Goal: Information Seeking & Learning: Find specific page/section

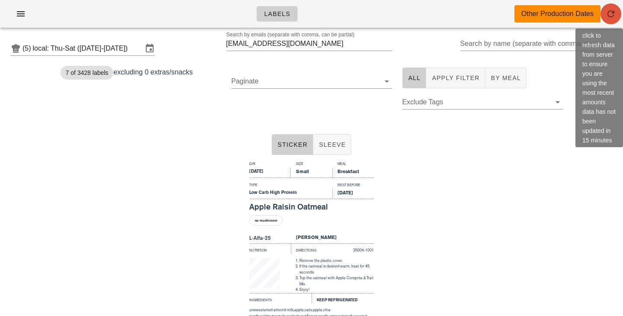
click at [612, 12] on icon "button" at bounding box center [611, 14] width 10 height 10
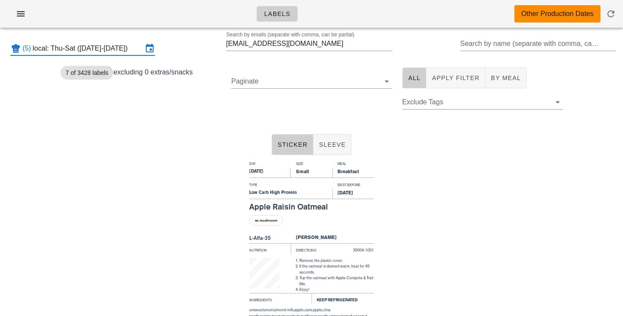
click at [138, 47] on input "local: Thu-Sat ([DATE]-[DATE])" at bounding box center [88, 49] width 110 height 14
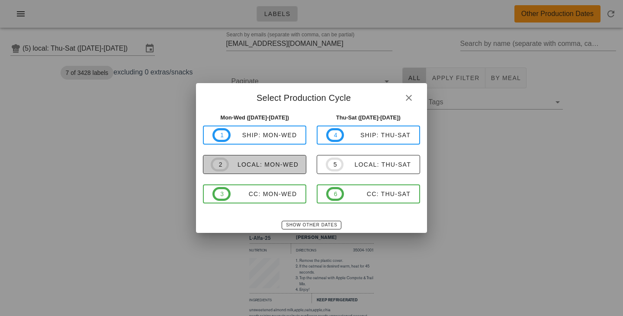
click at [267, 168] on div "local: Mon-Wed" at bounding box center [264, 164] width 70 height 7
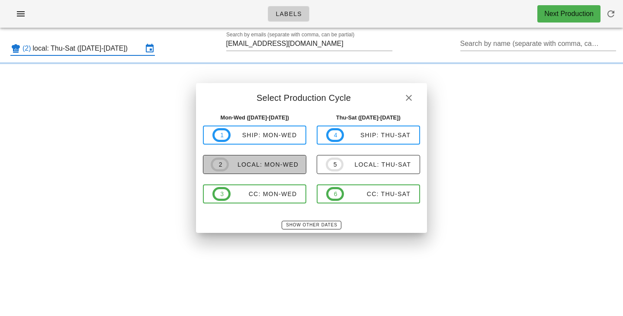
type input "local: Mon-Wed ([DATE]-[DATE])"
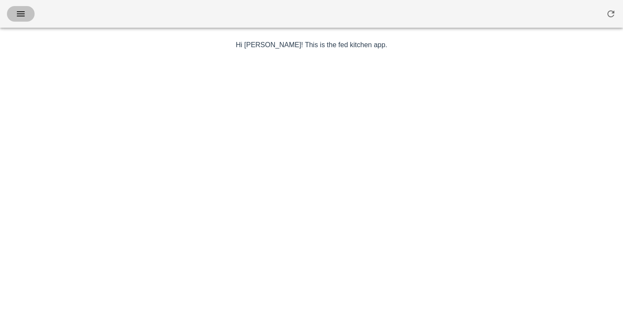
click at [29, 15] on button "button" at bounding box center [21, 14] width 28 height 16
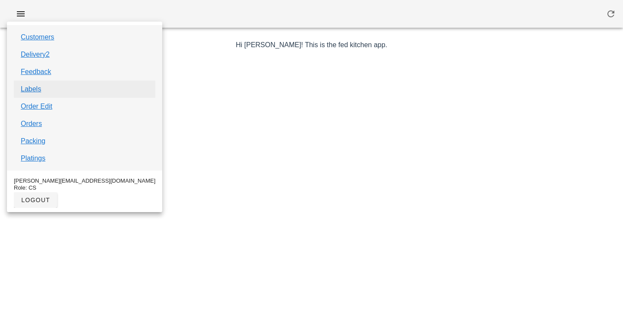
click at [39, 89] on link "Labels" at bounding box center [31, 89] width 20 height 10
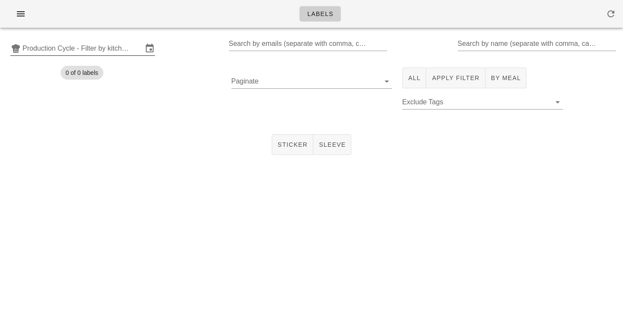
click at [137, 49] on input "Production Cycle - Filter by kitchen production schedules" at bounding box center [83, 49] width 120 height 14
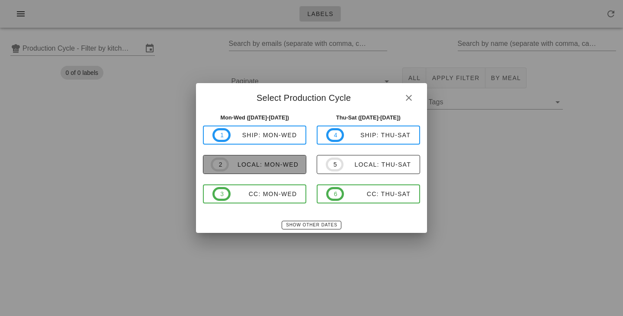
click at [263, 159] on span "2 local: Mon-Wed" at bounding box center [255, 165] width 88 height 14
type input "local: Mon-Wed ([DATE]-[DATE])"
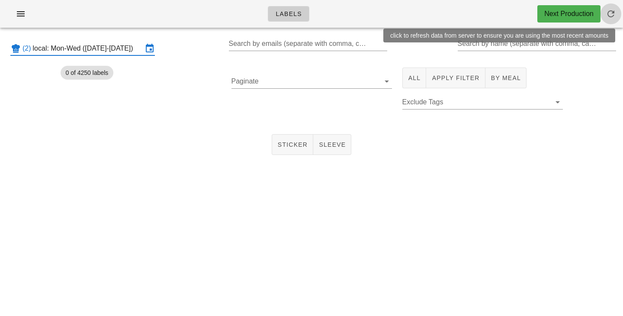
click at [612, 18] on icon "button" at bounding box center [611, 14] width 10 height 10
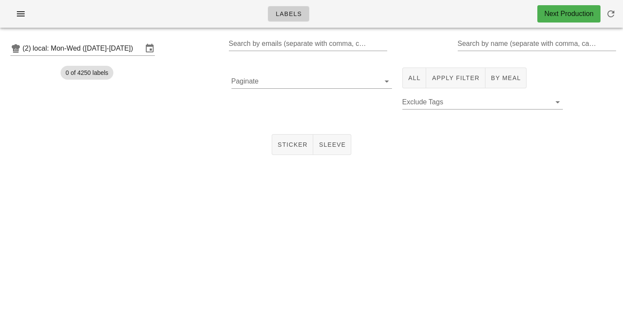
click at [572, 14] on div "Next Production" at bounding box center [568, 14] width 49 height 10
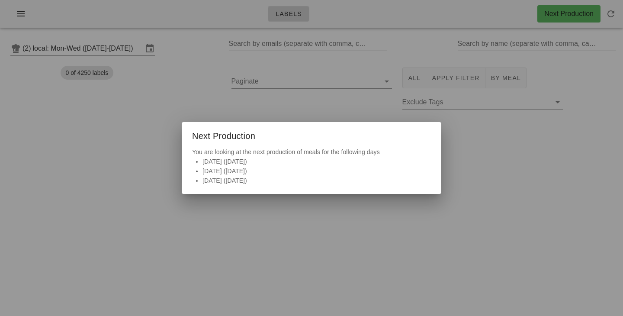
click at [334, 107] on div at bounding box center [311, 158] width 623 height 316
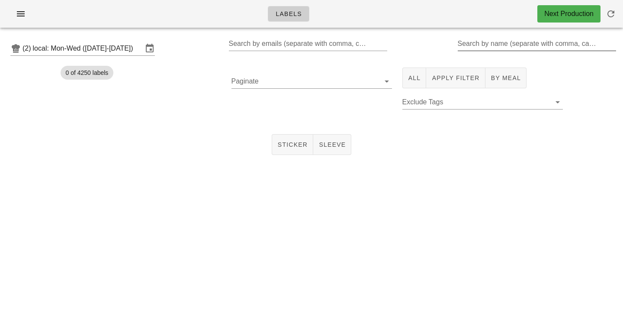
click at [473, 47] on input "Search by name (separate with comma, can be partial)" at bounding box center [536, 44] width 157 height 14
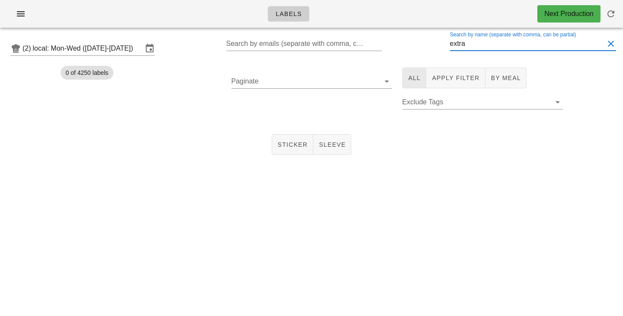
type input "extra"
click at [415, 73] on button "All" at bounding box center [414, 78] width 24 height 21
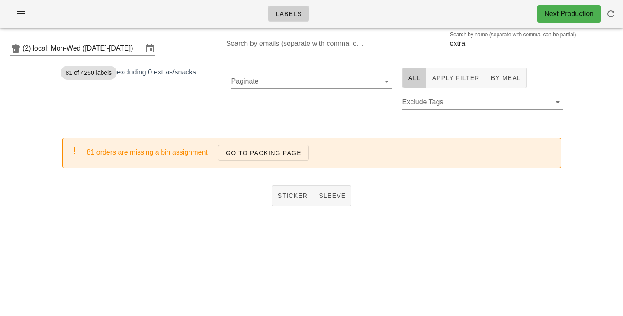
click at [184, 106] on div "81 of 4250 labels excluding 0 extras/snacks" at bounding box center [140, 92] width 171 height 61
click at [616, 15] on icon "button" at bounding box center [611, 14] width 10 height 10
click at [291, 193] on span "Sticker" at bounding box center [292, 195] width 31 height 7
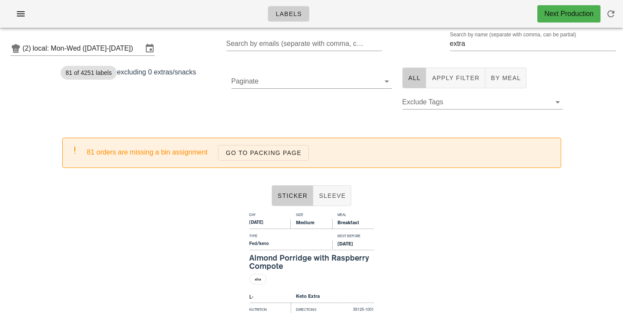
click at [184, 96] on div "81 of 4251 labels excluding 0 extras/snacks" at bounding box center [140, 92] width 171 height 61
click at [412, 76] on span "All" at bounding box center [414, 77] width 13 height 7
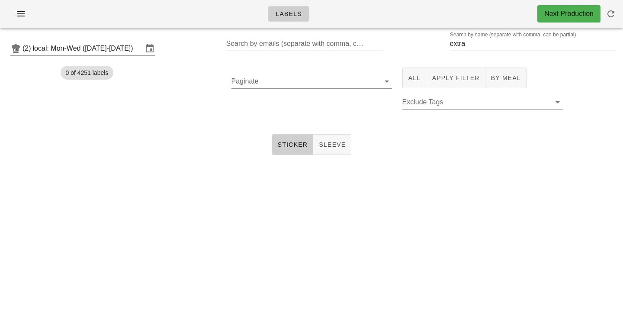
click at [413, 45] on div "(2) local: Mon-Wed (Aug 18-Aug 20) Search by emails (separate with comma, can b…" at bounding box center [311, 49] width 623 height 28
drag, startPoint x: 487, startPoint y: 45, endPoint x: 410, endPoint y: 45, distance: 77.0
click at [450, 45] on input "extra" at bounding box center [527, 44] width 154 height 14
click at [404, 42] on div "(2) local: Mon-Wed (Aug 18-Aug 20) Search by emails (separate with comma, can b…" at bounding box center [311, 49] width 623 height 28
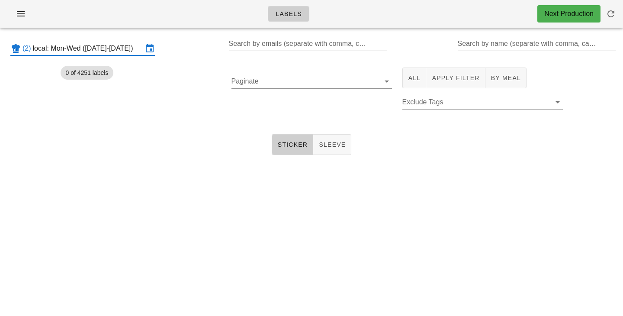
click at [127, 49] on input "local: Mon-Wed ([DATE]-[DATE])" at bounding box center [88, 49] width 110 height 14
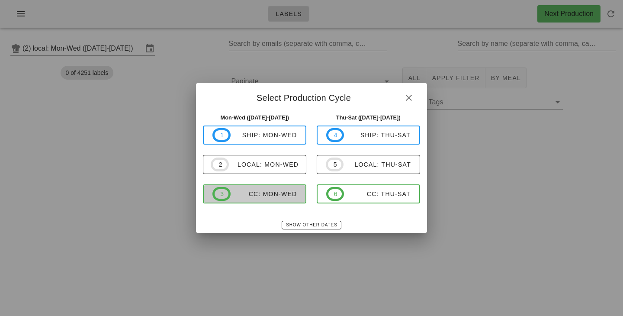
click at [246, 195] on div "CC: Mon-Wed" at bounding box center [264, 193] width 67 height 7
type input "CC: Mon-Wed (Aug 18-Aug 20)"
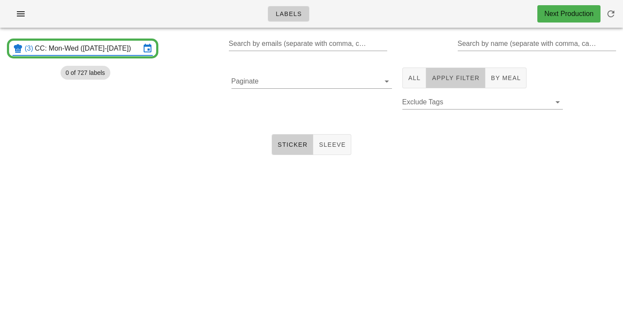
click at [456, 81] on span "Apply Filter" at bounding box center [455, 77] width 48 height 7
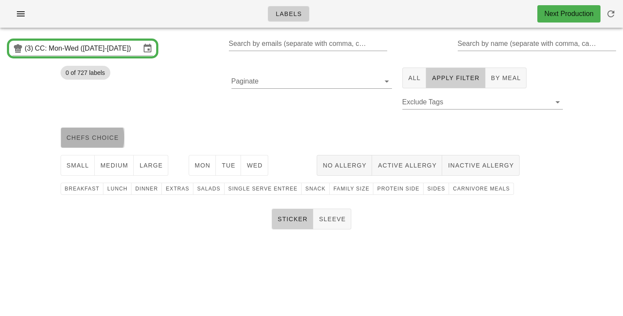
click at [104, 146] on button "chefs choice" at bounding box center [93, 137] width 64 height 21
click at [113, 168] on span "medium" at bounding box center [114, 165] width 29 height 7
click at [187, 173] on div "Mon Tue Wed" at bounding box center [247, 165] width 128 height 28
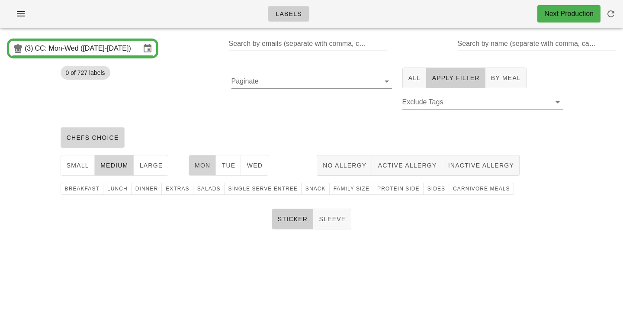
click at [210, 167] on span "Mon" at bounding box center [202, 165] width 16 height 7
click at [234, 167] on span "Tue" at bounding box center [228, 165] width 14 height 7
click at [264, 167] on button "Wed" at bounding box center [254, 165] width 27 height 21
click at [351, 191] on span "family size" at bounding box center [351, 189] width 36 height 6
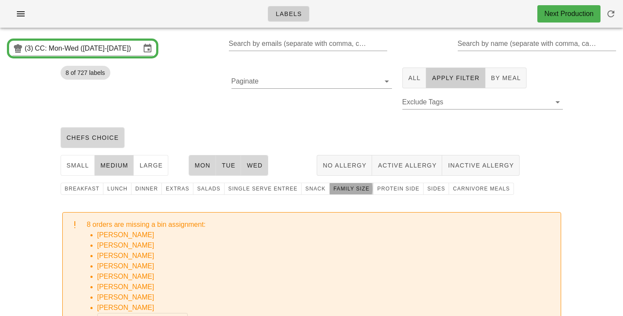
click at [334, 188] on span "family size" at bounding box center [351, 189] width 36 height 6
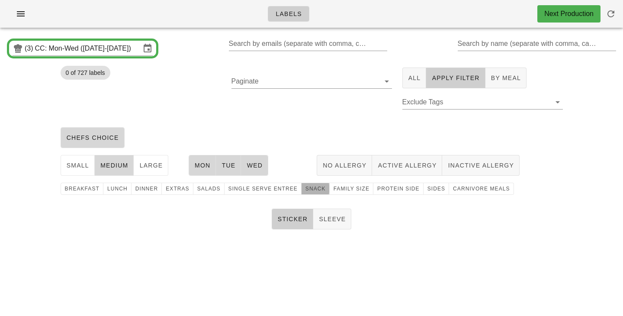
click at [311, 192] on span "snack" at bounding box center [315, 189] width 21 height 6
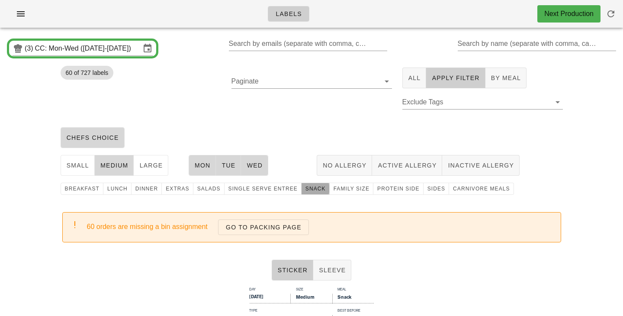
click at [310, 188] on span "snack" at bounding box center [315, 189] width 21 height 6
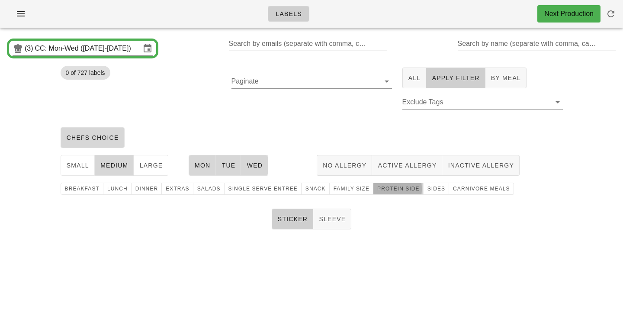
click at [402, 190] on span "protein side" at bounding box center [398, 189] width 43 height 6
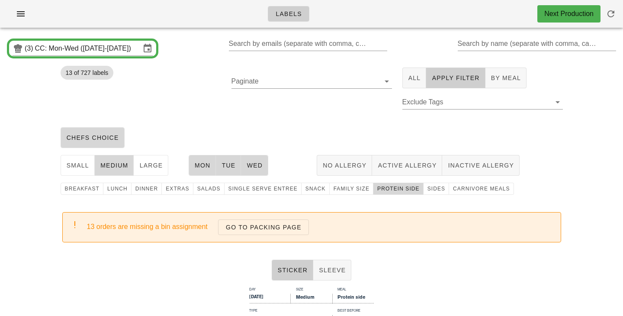
click at [304, 117] on div "Paginate" at bounding box center [311, 92] width 171 height 61
click at [305, 126] on div "chefs choice" at bounding box center [311, 138] width 513 height 28
